Goal: Information Seeking & Learning: Learn about a topic

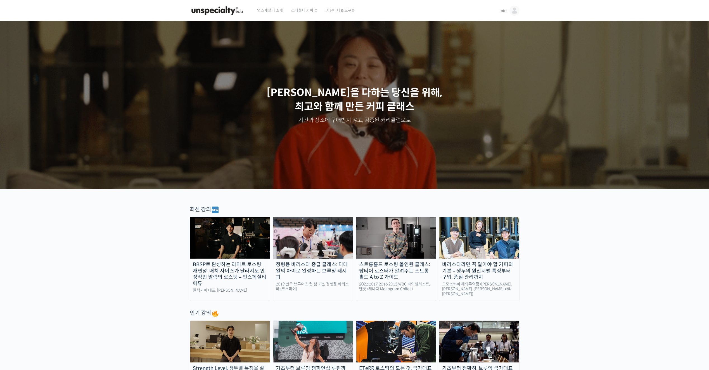
click at [248, 281] on div "BBSP로 완성하는 라이트 로스팅 재연성: 배치 사이즈가 달라져도 안정적인 말릭의 로스팅 – 언스페셜티 에듀" at bounding box center [230, 273] width 80 height 25
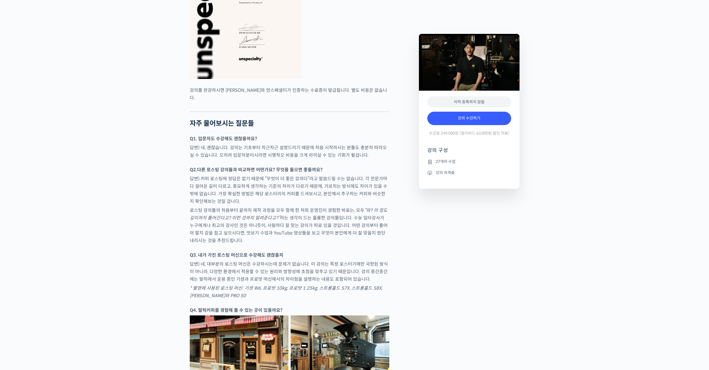
scroll to position [1790, 0]
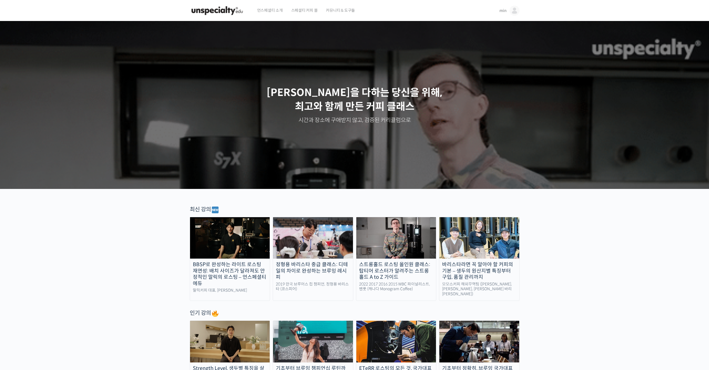
click at [418, 239] on img at bounding box center [397, 237] width 80 height 41
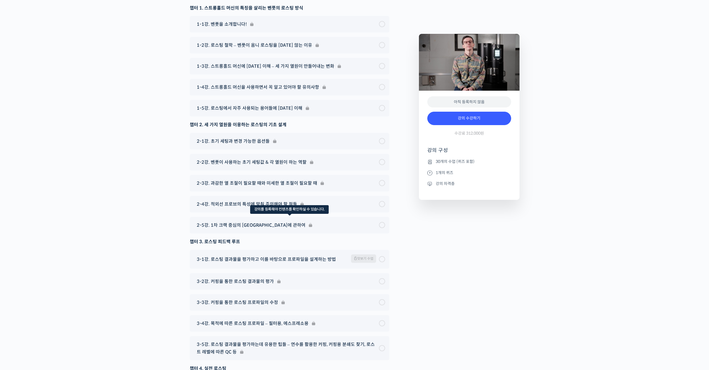
scroll to position [2754, 0]
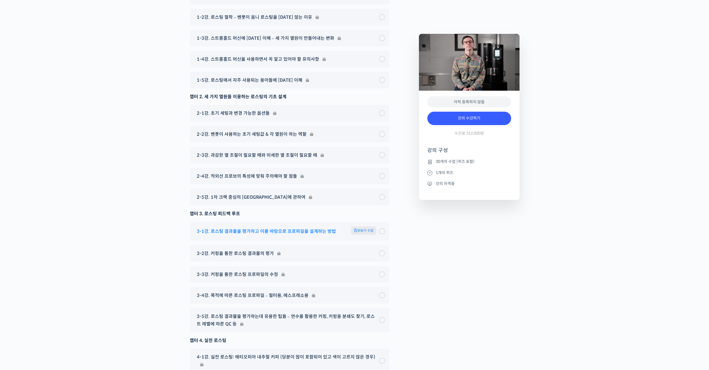
click at [362, 235] on span "맛보기 수업" at bounding box center [363, 230] width 25 height 8
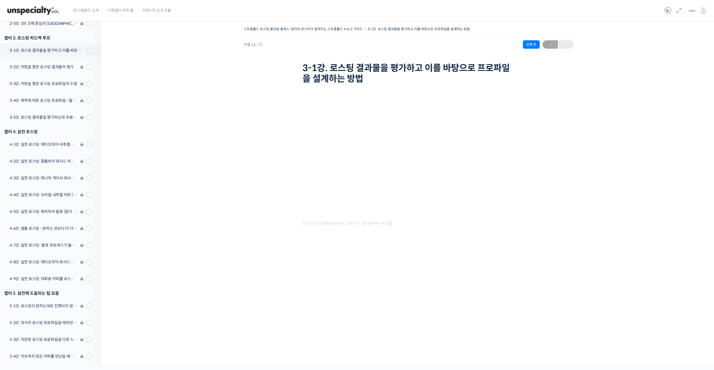
scroll to position [271, 0]
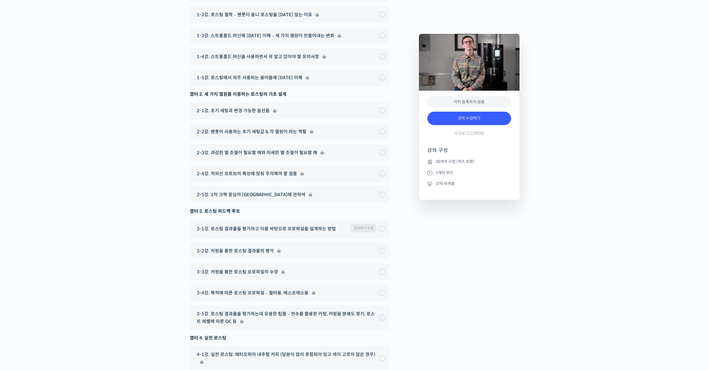
scroll to position [2701, 0]
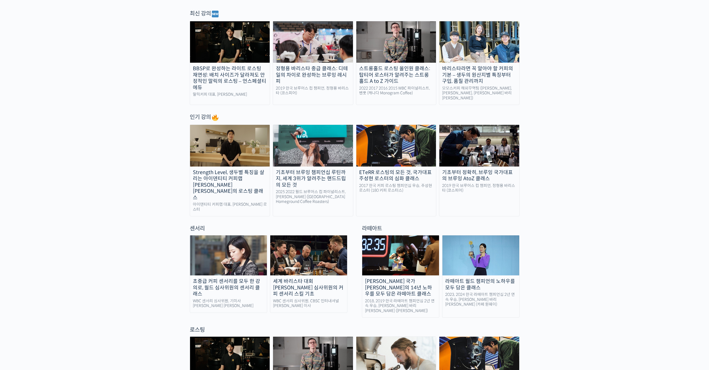
scroll to position [224, 0]
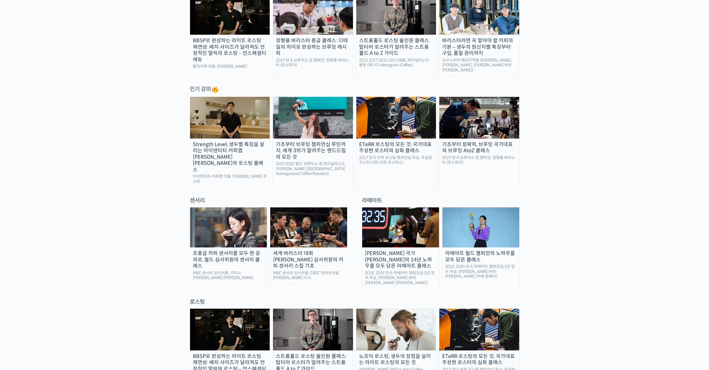
click at [230, 156] on div "Strength Level, 생두별 특징을 살리는 아이덴티티 커피랩 [PERSON_NAME] [PERSON_NAME]의 로스팅 클래스" at bounding box center [230, 157] width 80 height 32
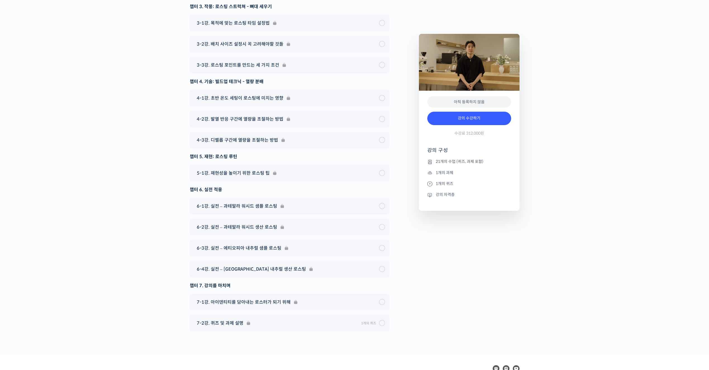
scroll to position [3152, 0]
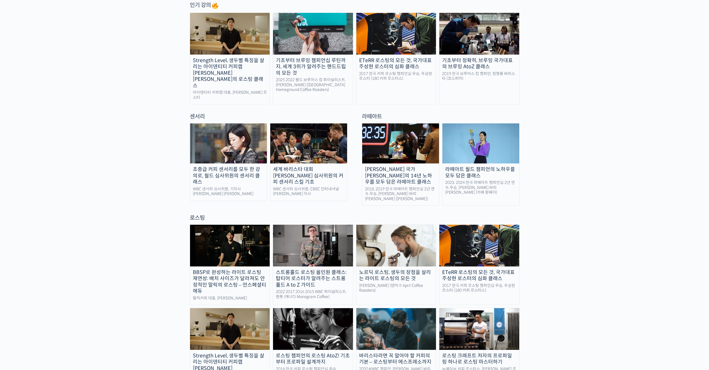
scroll to position [336, 0]
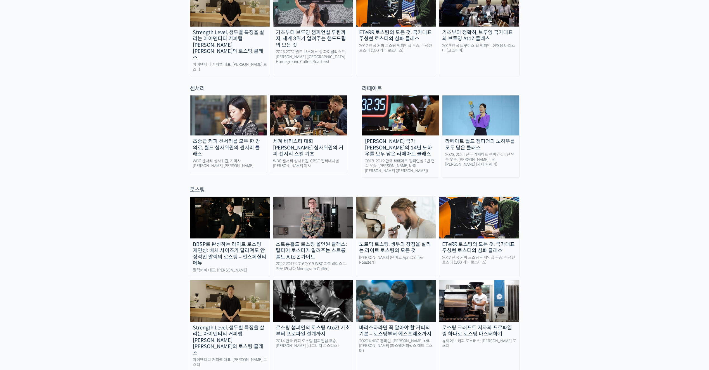
click at [410, 241] on div "노르딕 로스팅, 생두의 장점을 살리는 라이트 로스팅의 모든 것" at bounding box center [397, 247] width 80 height 13
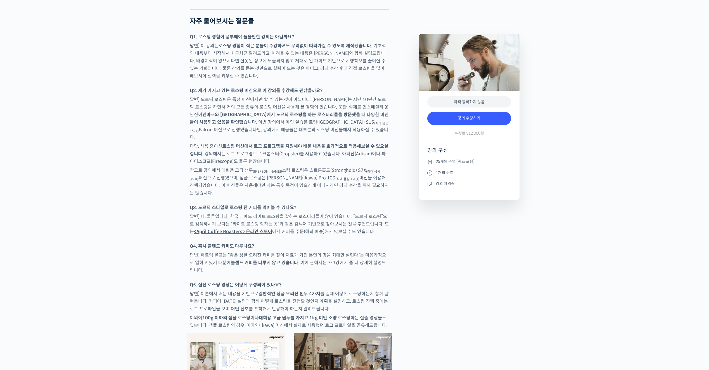
scroll to position [2601, 0]
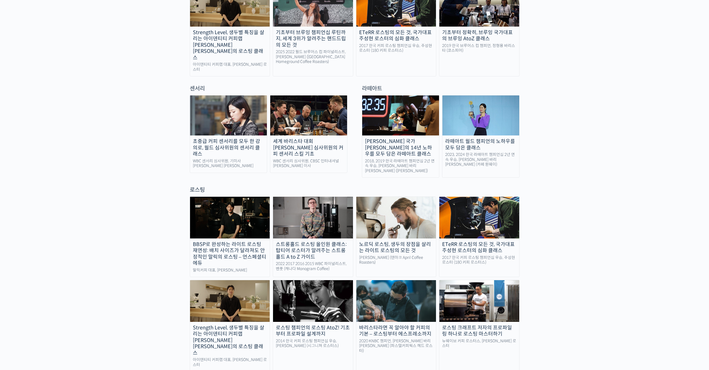
click at [326, 241] on div "스트롱홀드 로스팅 올인원 클래스: 탑티어 로스터가 알려주는 스트롱홀드 A to Z 가이드" at bounding box center [313, 250] width 80 height 19
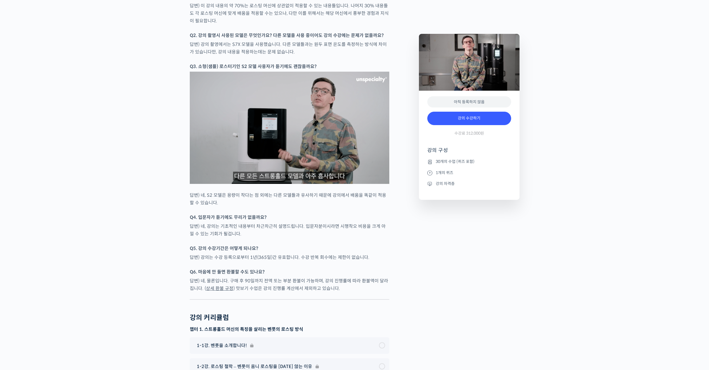
scroll to position [2433, 0]
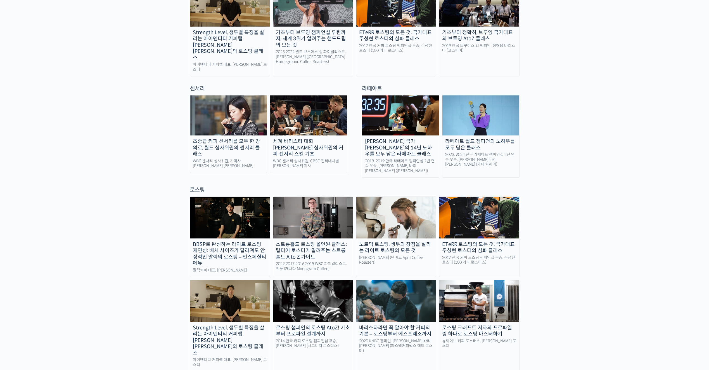
click at [244, 293] on img at bounding box center [230, 300] width 80 height 41
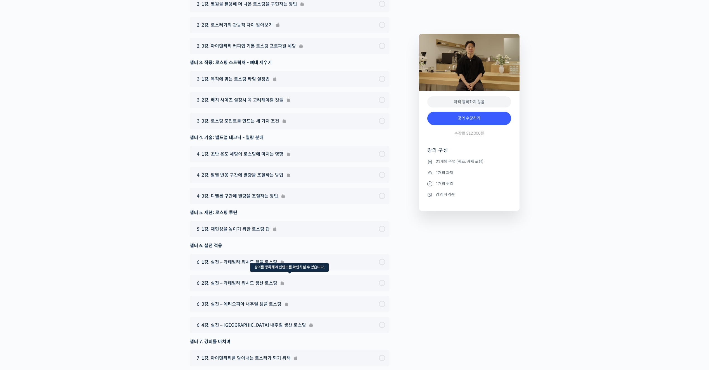
scroll to position [3152, 0]
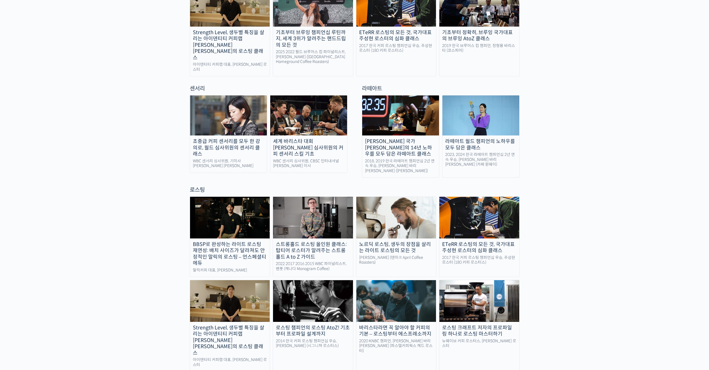
click at [326, 324] on div "로스팅 챔피언의 로스팅 AtoZ! 기초부터 프로파일 설계까지" at bounding box center [313, 330] width 80 height 13
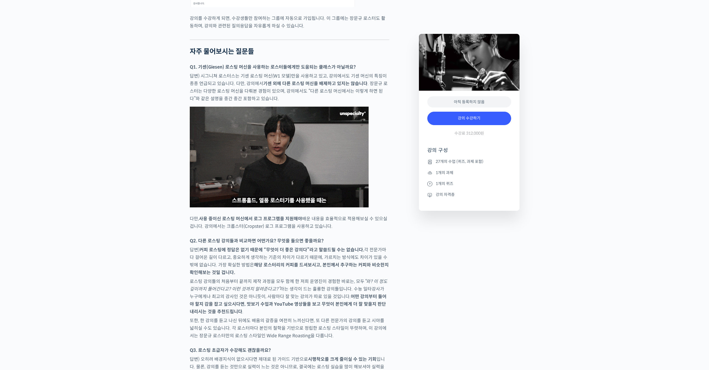
scroll to position [2489, 0]
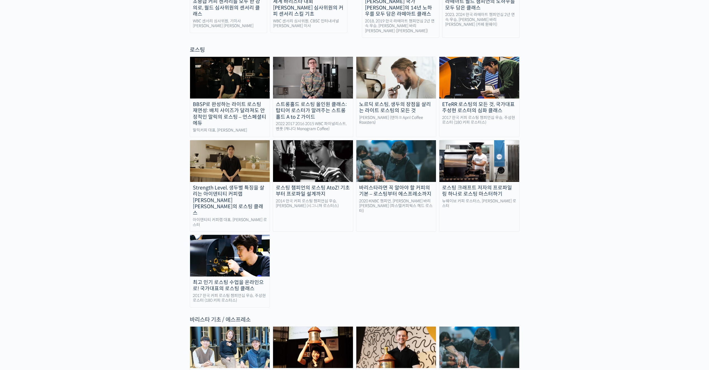
scroll to position [364, 0]
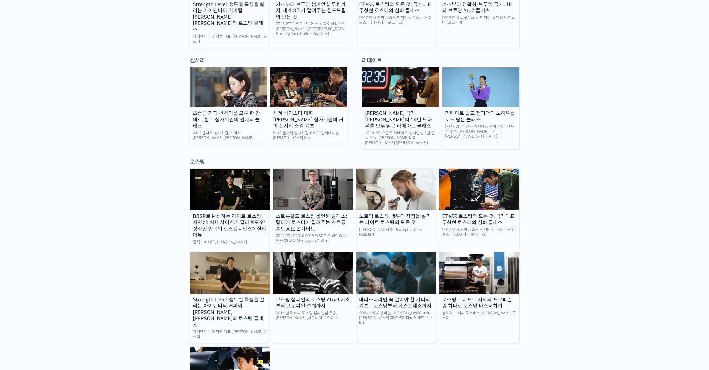
click at [199, 158] on div "로스팅" at bounding box center [355, 162] width 330 height 8
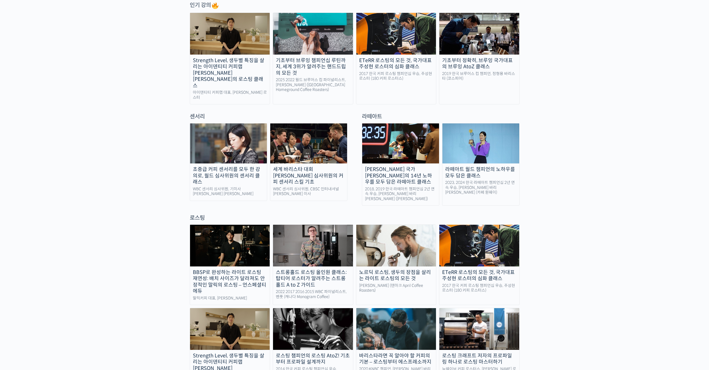
scroll to position [419, 0]
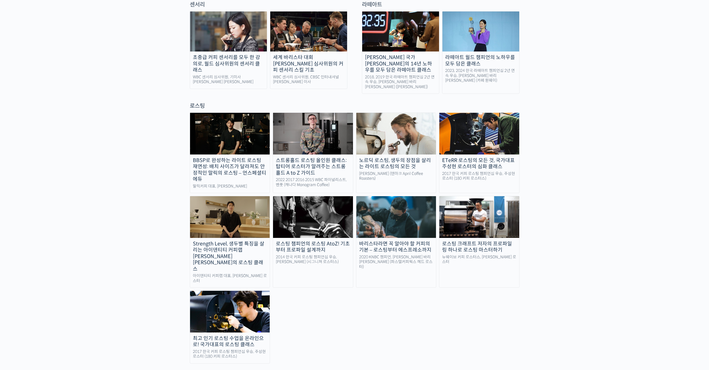
click at [245, 157] on div "BBSP로 완성하는 라이트 로스팅 재연성: 배치 사이즈가 달라져도 안정적인 말릭의 로스팅 – 언스페셜티 에듀" at bounding box center [230, 169] width 80 height 25
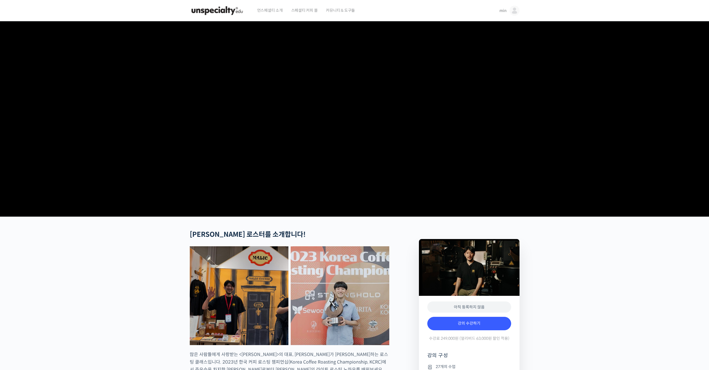
scroll to position [168, 0]
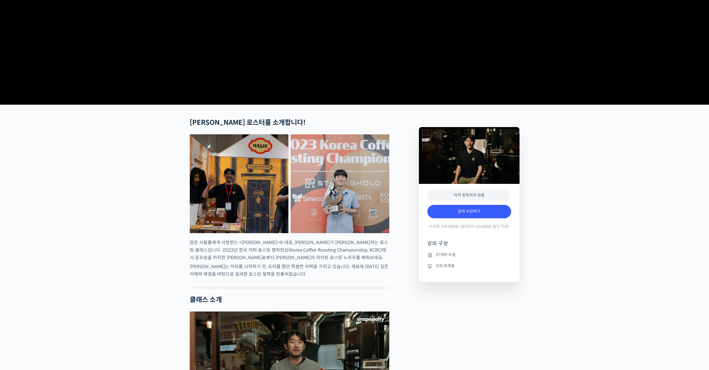
scroll to position [0, 0]
